Goal: Information Seeking & Learning: Learn about a topic

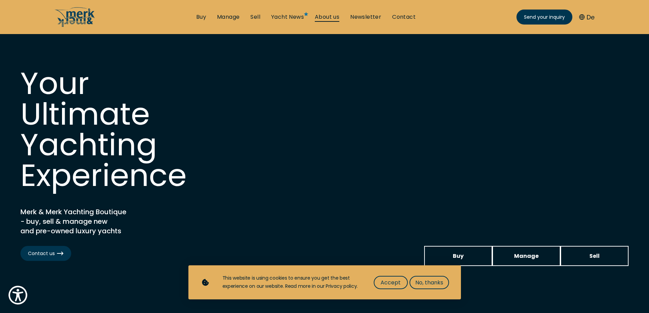
click at [331, 18] on link "About us" at bounding box center [327, 16] width 25 height 7
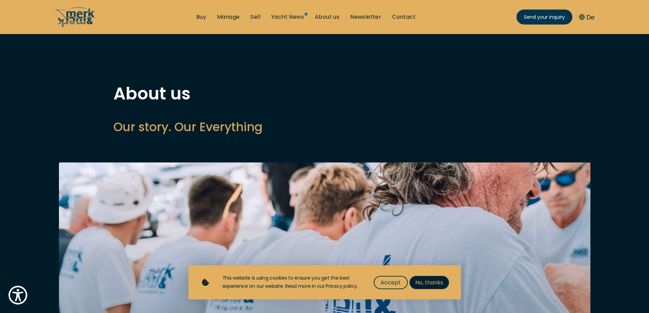
click at [424, 282] on span "No, thanks" at bounding box center [429, 282] width 28 height 9
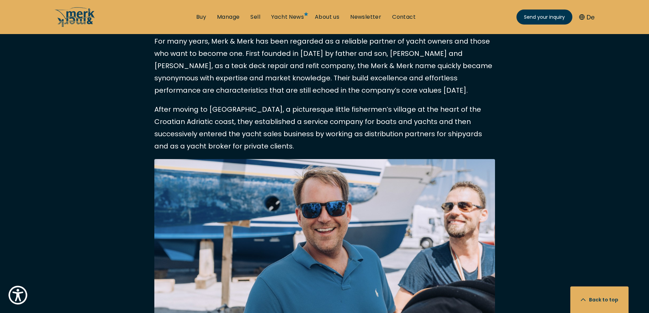
scroll to position [341, 0]
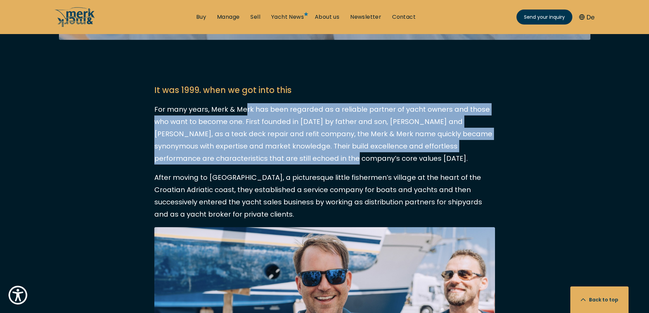
drag, startPoint x: 243, startPoint y: 112, endPoint x: 270, endPoint y: 160, distance: 55.0
click at [270, 160] on p "For many years, Merk & Merk has been regarded as a reliable partner of yacht ow…" at bounding box center [324, 133] width 341 height 61
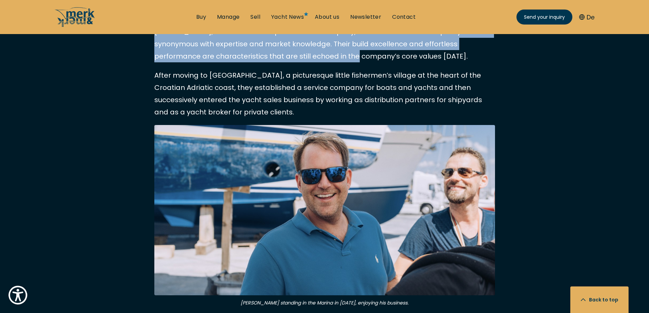
scroll to position [409, 0]
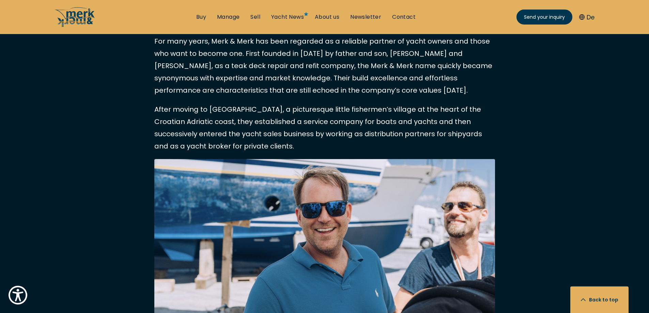
click at [212, 115] on p "After moving to [GEOGRAPHIC_DATA], a picturesque little fishermen’s village at …" at bounding box center [324, 127] width 341 height 49
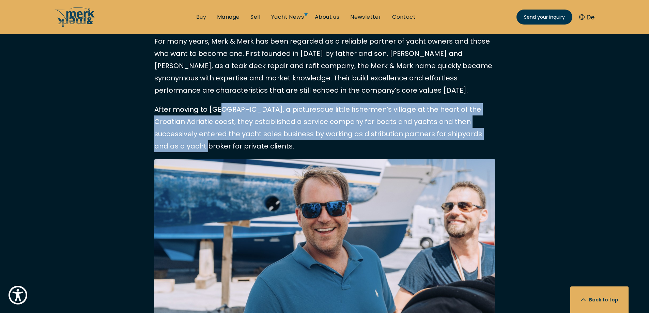
drag, startPoint x: 217, startPoint y: 112, endPoint x: 512, endPoint y: 139, distance: 296.9
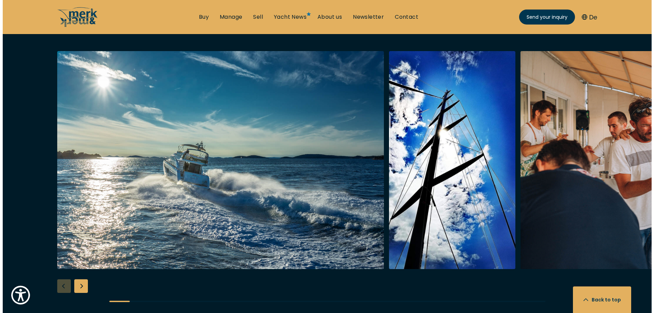
scroll to position [1295, 0]
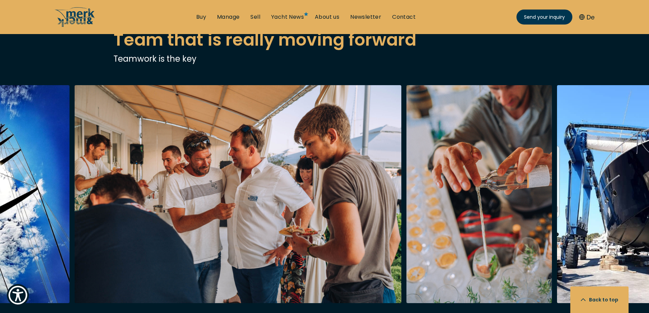
click at [108, 154] on img "Merk&Merk" at bounding box center [238, 194] width 327 height 218
